Goal: Task Accomplishment & Management: Use online tool/utility

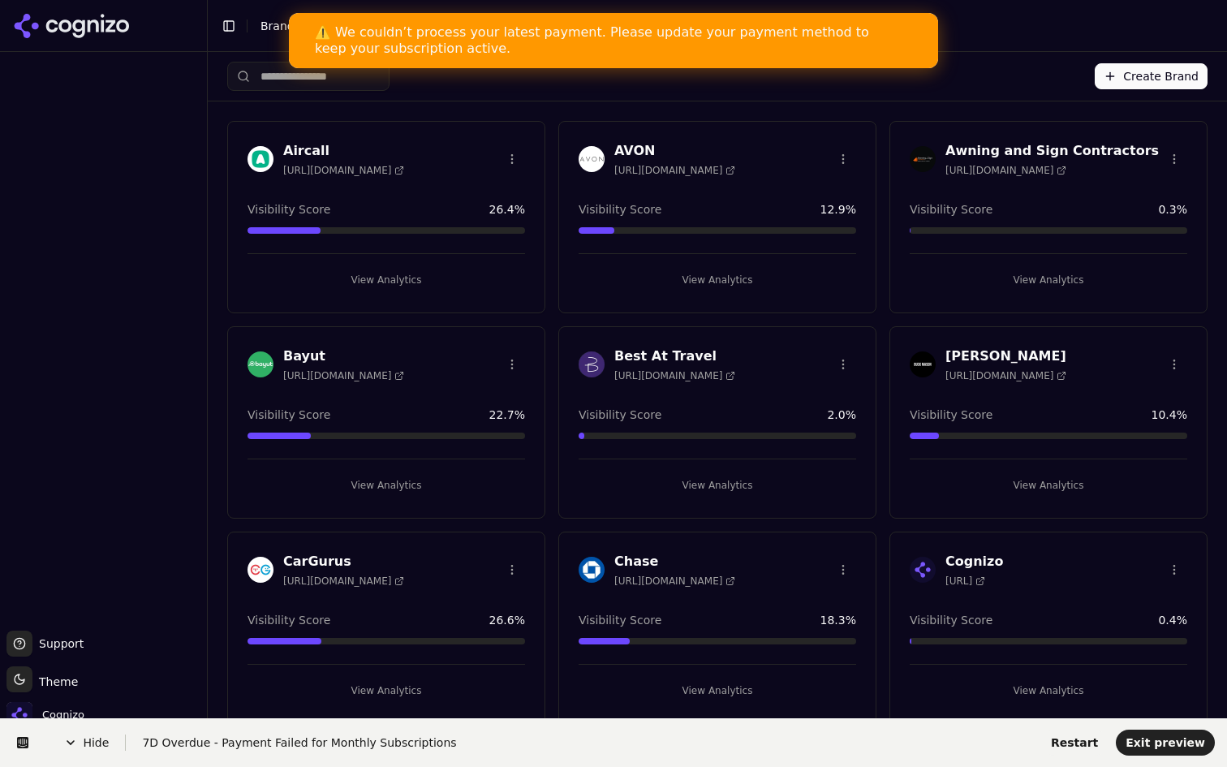
click at [413, 42] on div "⚠️ We couldn’t process your latest payment. Please update your payment method t…" at bounding box center [600, 40] width 571 height 32
click at [1084, 740] on span "Restart" at bounding box center [1074, 742] width 47 height 13
click at [1072, 740] on span "Restart" at bounding box center [1074, 742] width 47 height 13
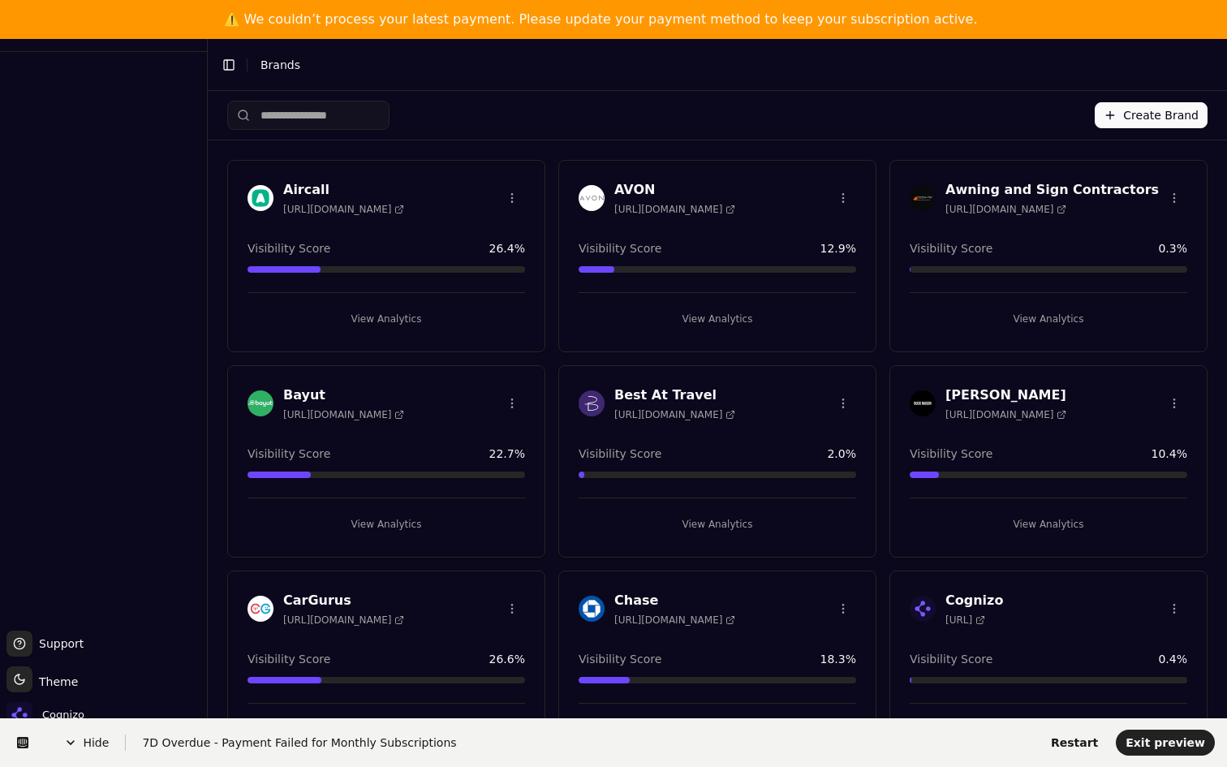
click at [97, 735] on span "Hide" at bounding box center [95, 742] width 62 height 16
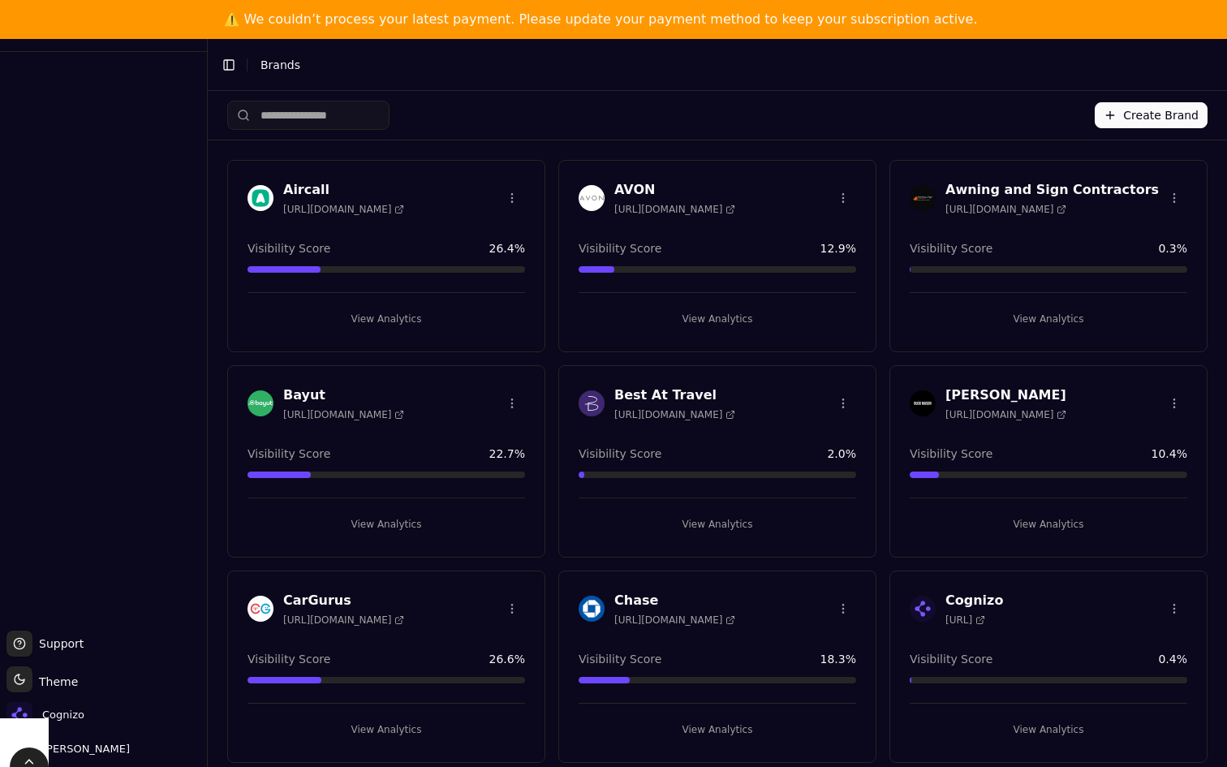
click at [413, 321] on button "View Analytics" at bounding box center [387, 319] width 278 height 26
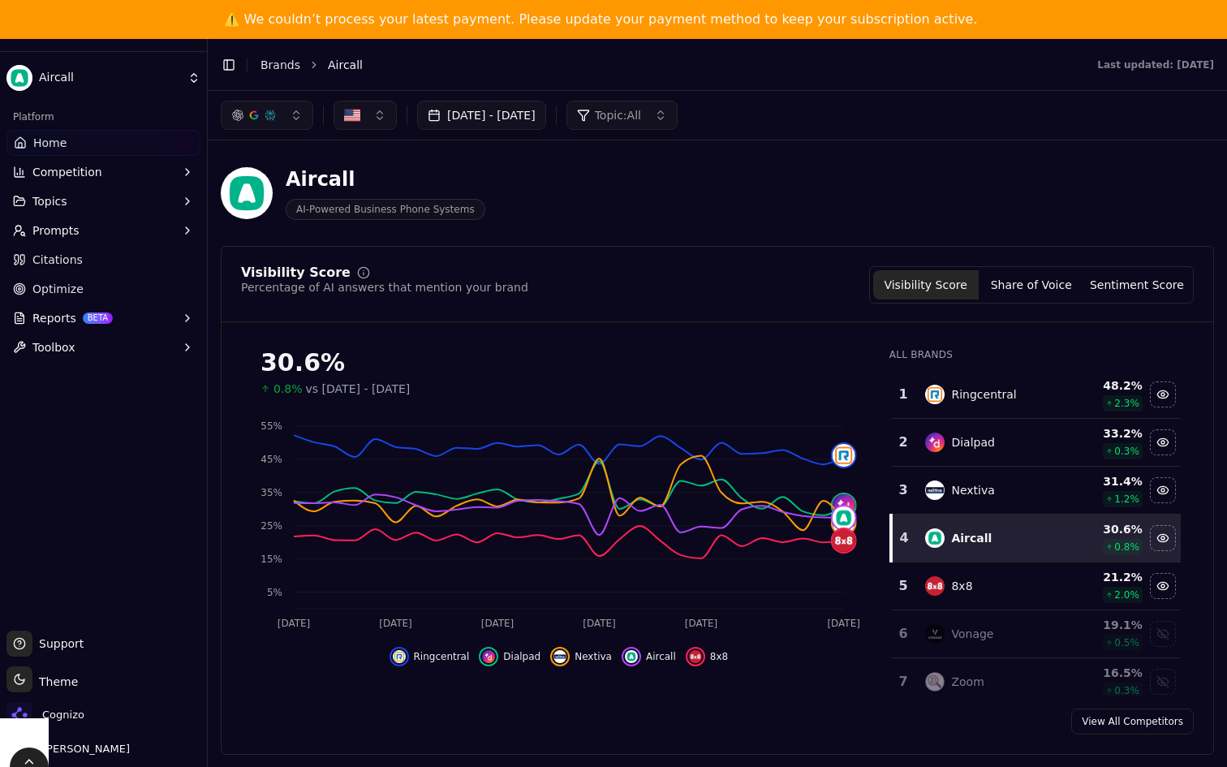
click at [678, 101] on button "Topic: All" at bounding box center [621, 115] width 111 height 29
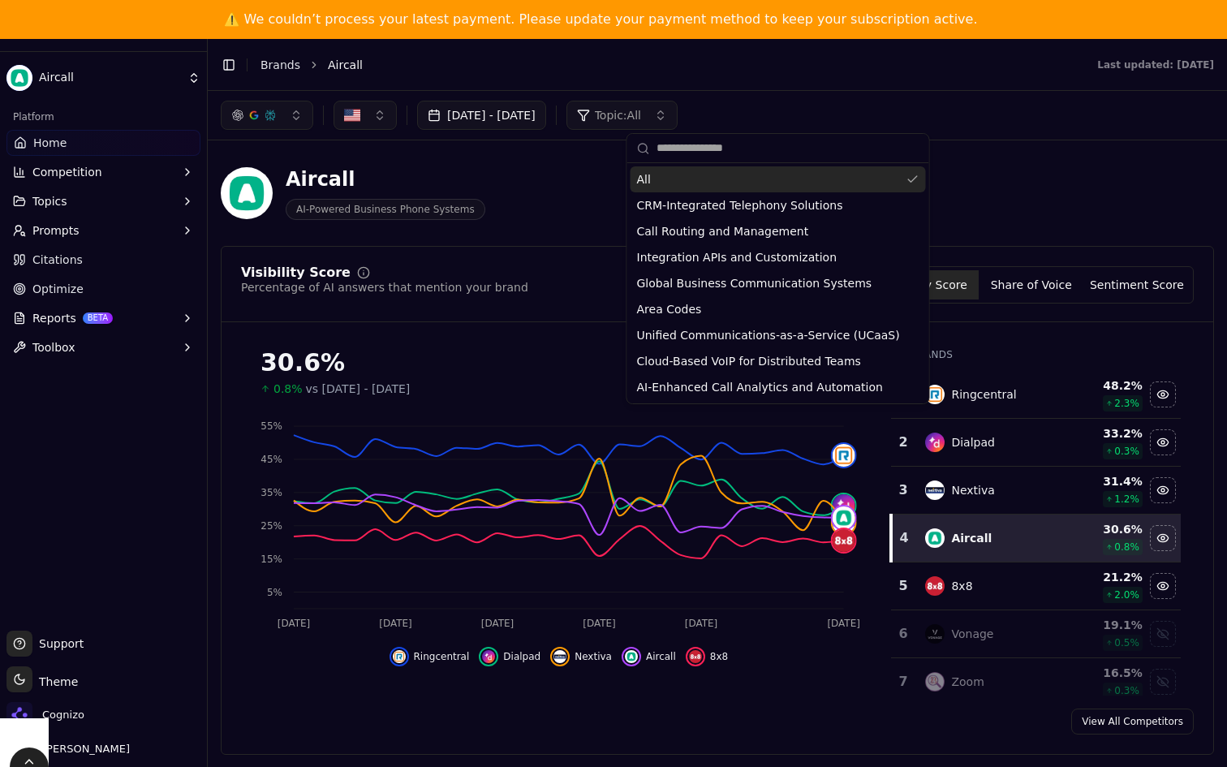
click at [641, 109] on span "Topic: All" at bounding box center [618, 115] width 46 height 16
